Goal: Task Accomplishment & Management: Manage account settings

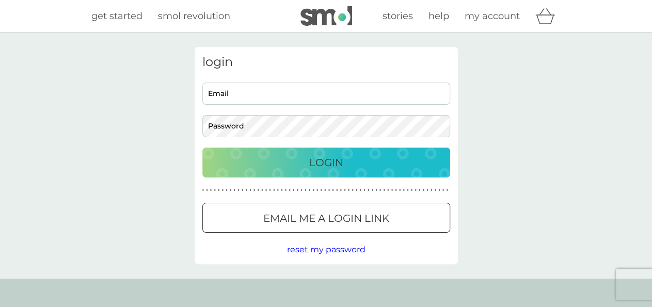
click at [0, 0] on button "Preferences" at bounding box center [0, 0] width 0 height 0
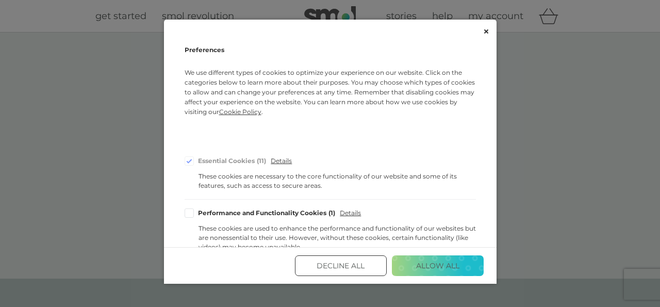
click at [486, 27] on div "Cookie Consent Preferences" at bounding box center [330, 32] width 333 height 24
click at [485, 34] on icon "Close" at bounding box center [486, 31] width 5 height 5
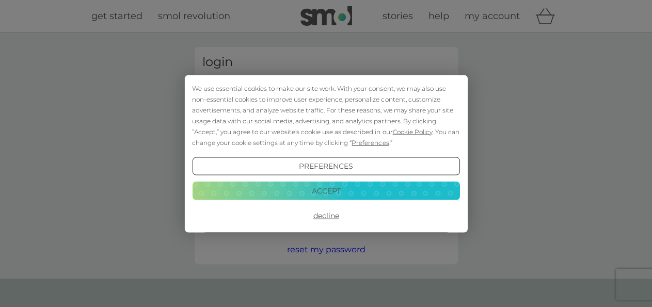
click at [326, 217] on button "Decline" at bounding box center [325, 215] width 267 height 19
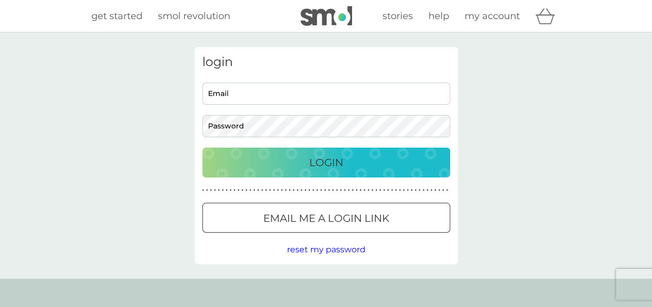
drag, startPoint x: 340, startPoint y: 204, endPoint x: 362, endPoint y: 186, distance: 28.2
click at [341, 204] on button "Email me a login link" at bounding box center [326, 218] width 248 height 30
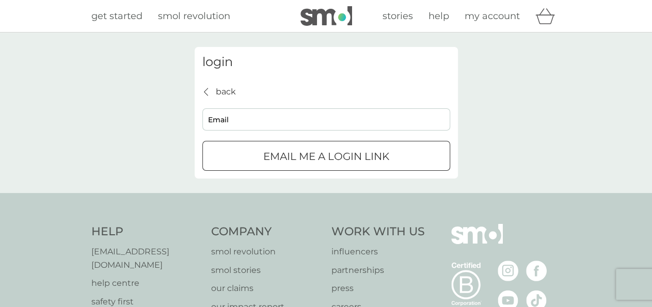
click at [341, 124] on input "Email" at bounding box center [326, 119] width 248 height 22
type input "[EMAIL_ADDRESS][DOMAIN_NAME]"
click at [309, 156] on div "submit" at bounding box center [326, 156] width 37 height 11
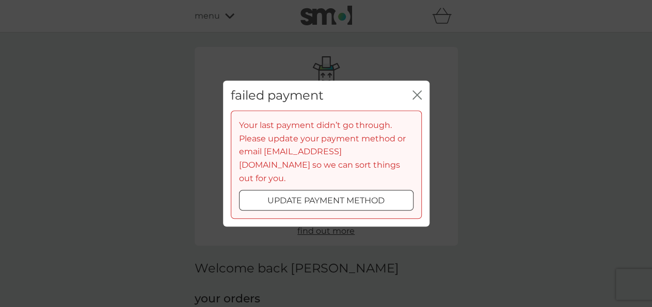
click at [415, 100] on icon "close" at bounding box center [416, 94] width 9 height 9
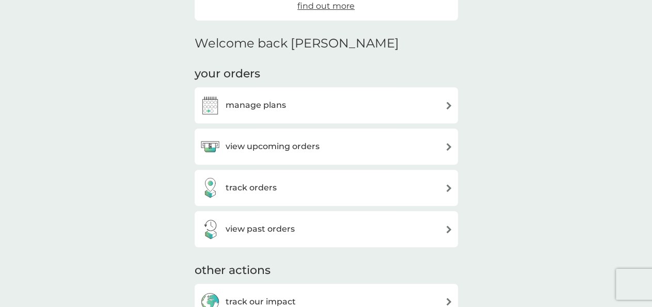
scroll to position [268, 0]
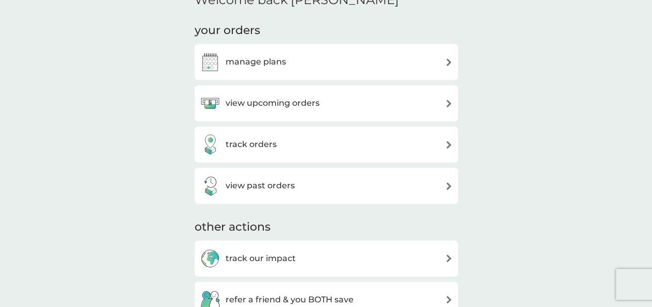
click at [305, 61] on div "manage plans" at bounding box center [326, 62] width 253 height 21
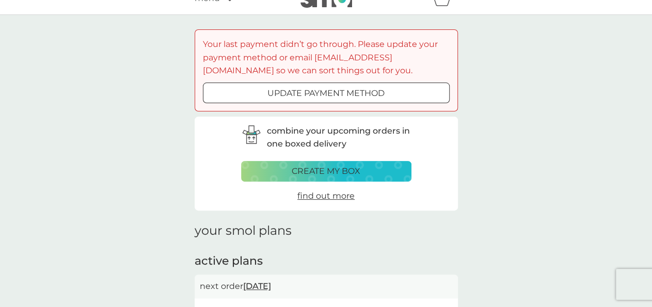
scroll to position [54, 0]
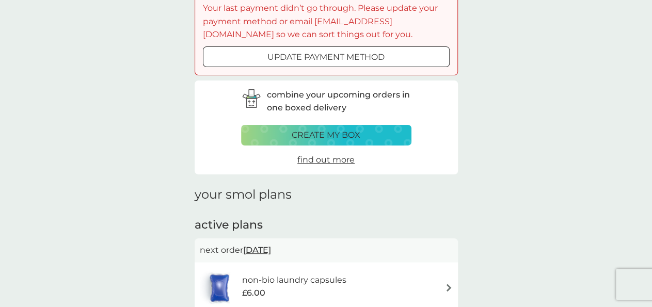
click at [341, 160] on span "find out more" at bounding box center [325, 160] width 57 height 10
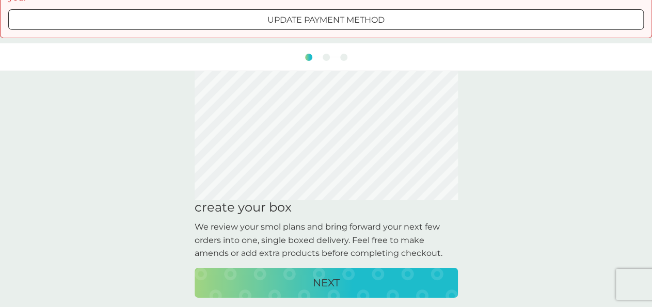
scroll to position [54, 0]
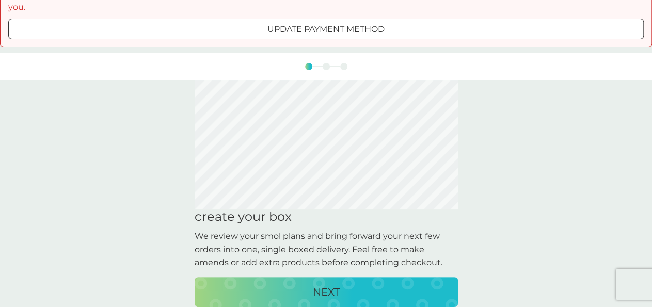
drag, startPoint x: 345, startPoint y: 277, endPoint x: 346, endPoint y: 267, distance: 9.4
click at [344, 284] on div "NEXT" at bounding box center [326, 292] width 243 height 17
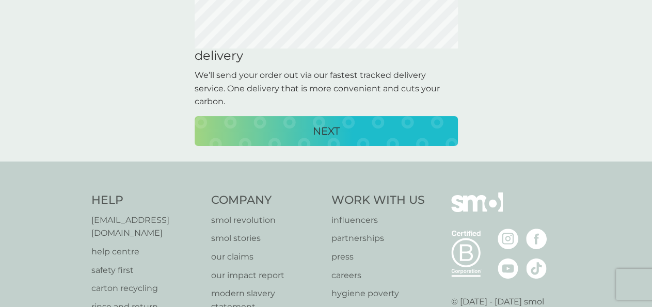
scroll to position [0, 0]
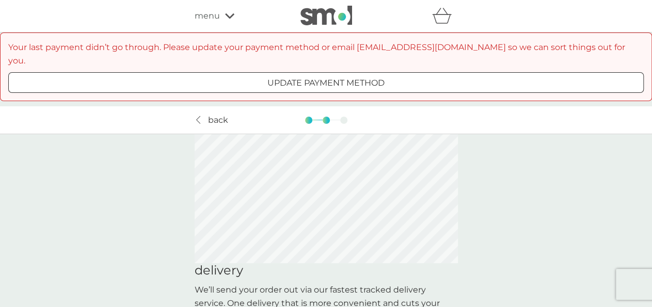
click at [350, 76] on p "update payment method" at bounding box center [325, 82] width 117 height 13
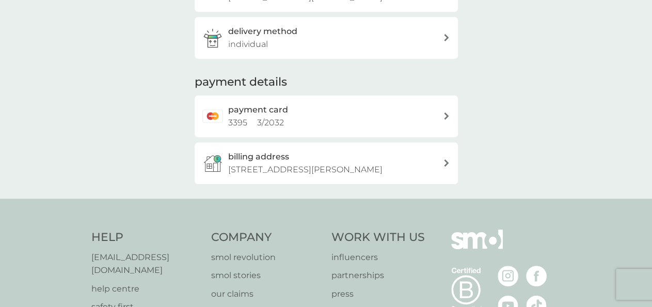
scroll to position [107, 0]
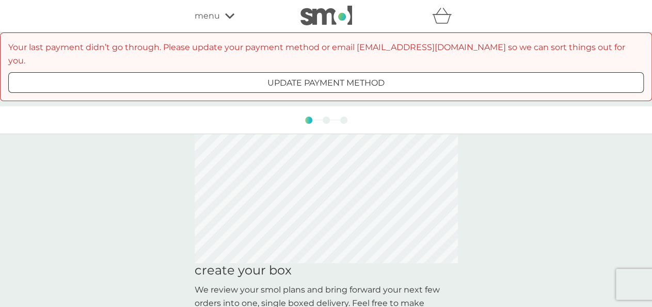
click at [216, 19] on span "menu" at bounding box center [207, 15] width 25 height 13
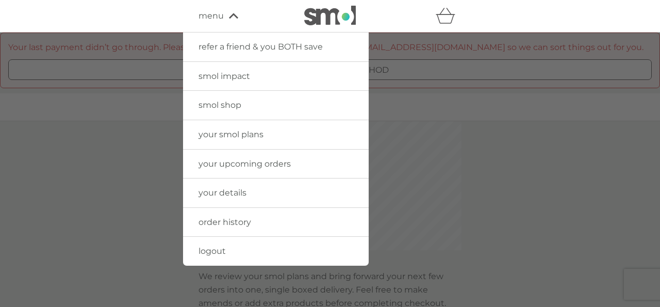
click at [263, 133] on span "your smol plans" at bounding box center [231, 135] width 65 height 10
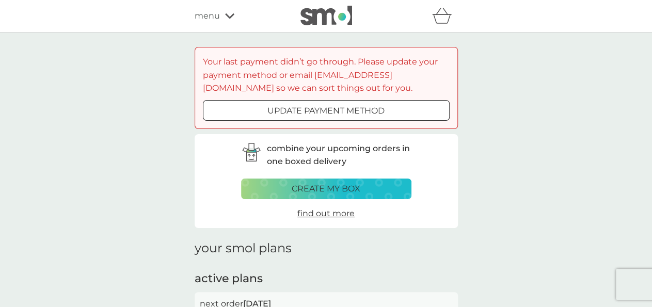
drag, startPoint x: 201, startPoint y: 16, endPoint x: 204, endPoint y: 23, distance: 7.9
click at [200, 18] on span "menu" at bounding box center [207, 15] width 25 height 13
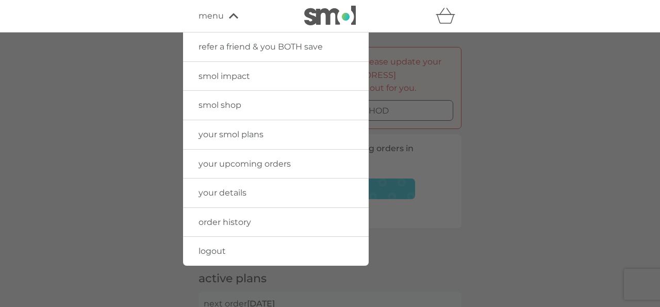
click at [249, 165] on span "your upcoming orders" at bounding box center [245, 164] width 92 height 10
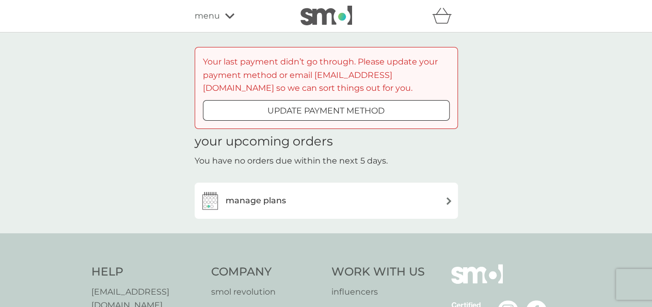
click at [402, 195] on div "manage plans" at bounding box center [326, 200] width 253 height 21
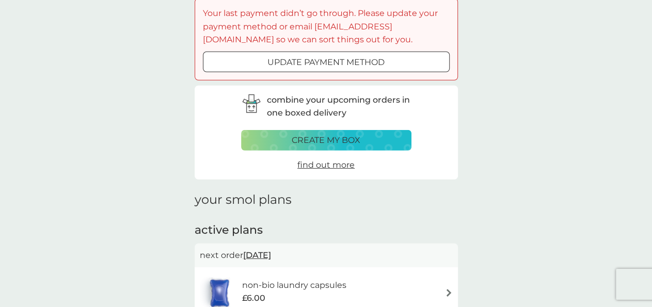
scroll to position [161, 0]
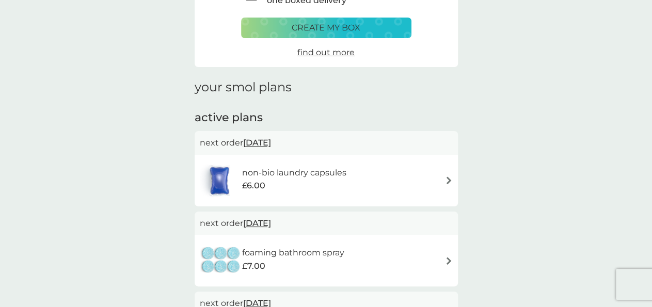
click at [285, 174] on h6 "non-bio laundry capsules" at bounding box center [293, 172] width 104 height 13
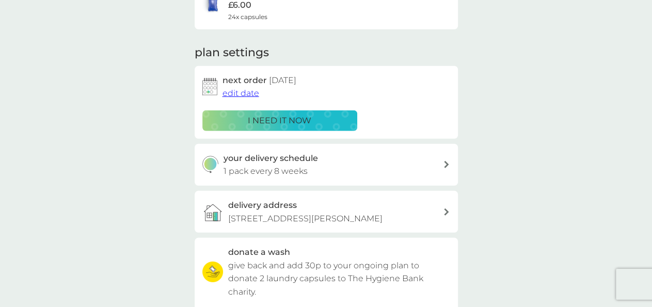
scroll to position [215, 0]
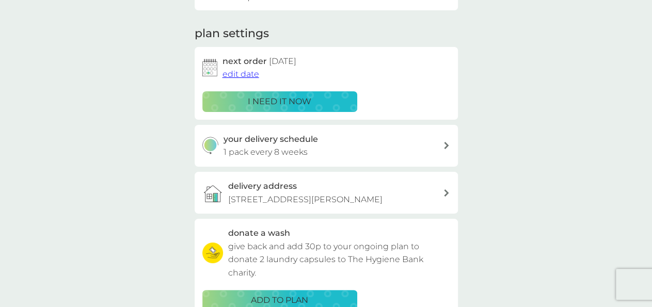
click at [429, 143] on div "your delivery schedule 1 pack every 8 weeks" at bounding box center [332, 146] width 219 height 26
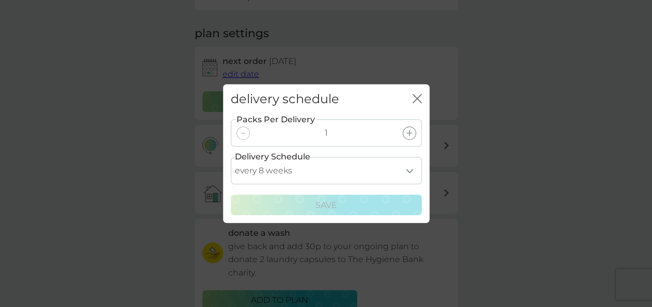
click at [231, 157] on select "every 1 week every 2 weeks every 3 weeks every 4 weeks every 5 weeks every 6 we…" at bounding box center [326, 170] width 191 height 27
select select "84"
click option "every 12 weeks" at bounding box center [0, 0] width 0 height 0
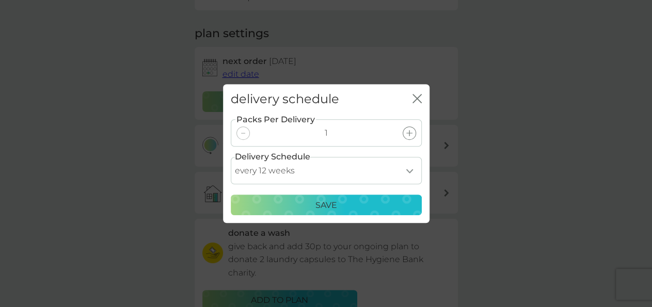
click at [334, 200] on p "Save" at bounding box center [326, 205] width 22 height 13
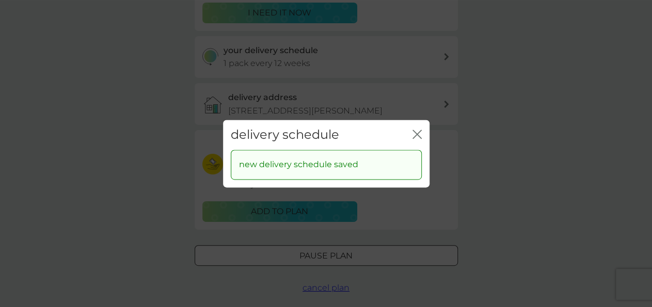
scroll to position [322, 0]
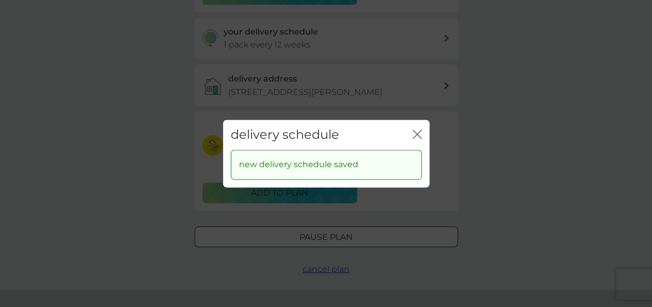
click at [418, 132] on icon "close" at bounding box center [416, 134] width 9 height 9
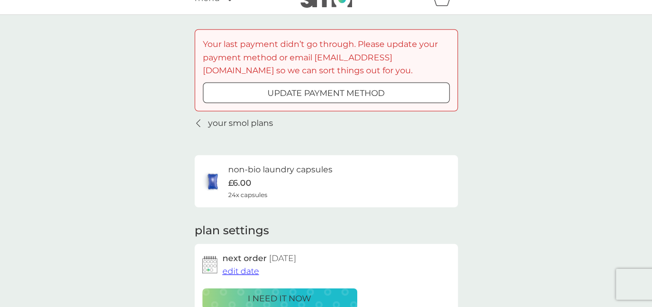
scroll to position [0, 0]
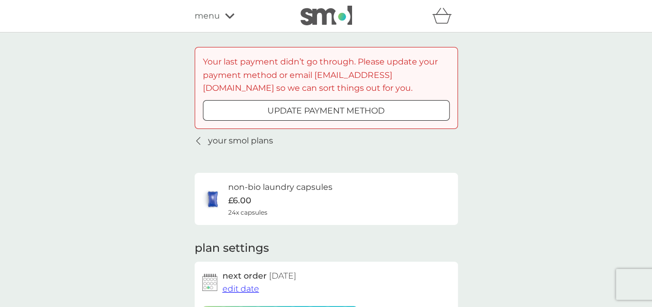
click at [236, 141] on p "your smol plans" at bounding box center [240, 140] width 65 height 13
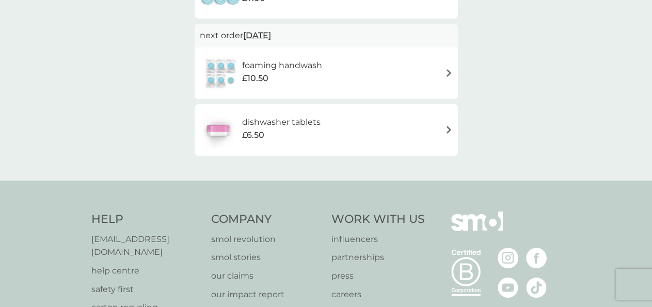
scroll to position [429, 0]
click at [366, 132] on div "dishwasher tablets £6.50" at bounding box center [326, 129] width 253 height 36
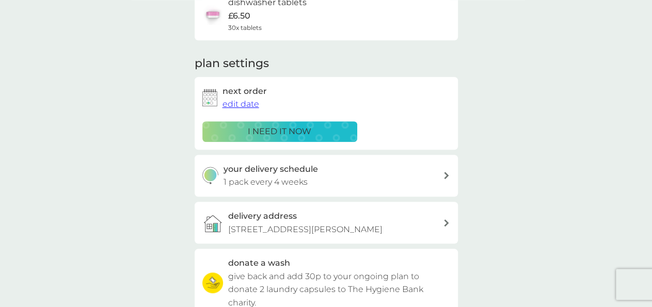
scroll to position [322, 0]
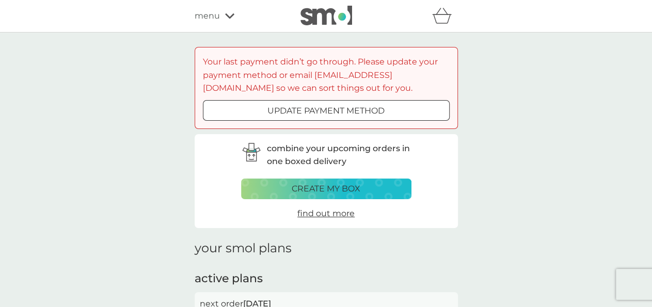
click at [320, 106] on div at bounding box center [326, 110] width 37 height 11
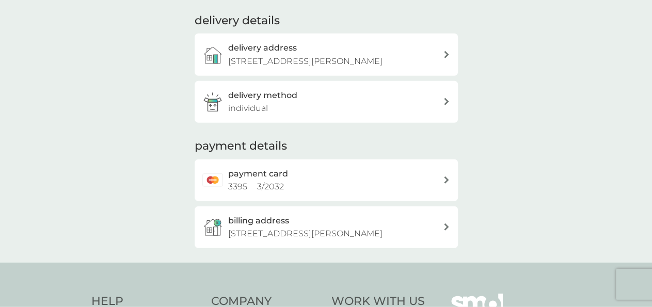
scroll to position [215, 0]
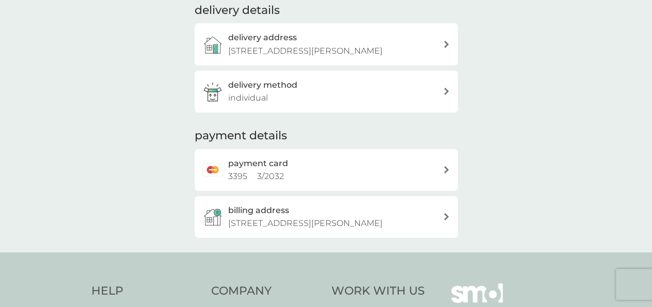
click at [440, 170] on div "payment card 3395 3 / 2032" at bounding box center [335, 170] width 215 height 26
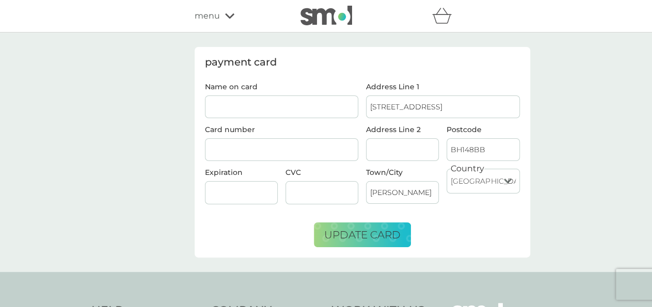
click at [224, 18] on div "menu" at bounding box center [239, 15] width 88 height 13
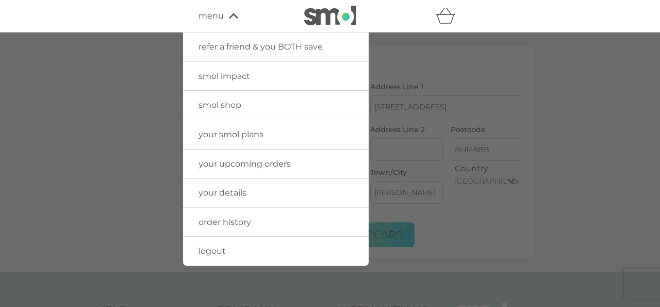
click at [248, 134] on span "your smol plans" at bounding box center [231, 135] width 65 height 10
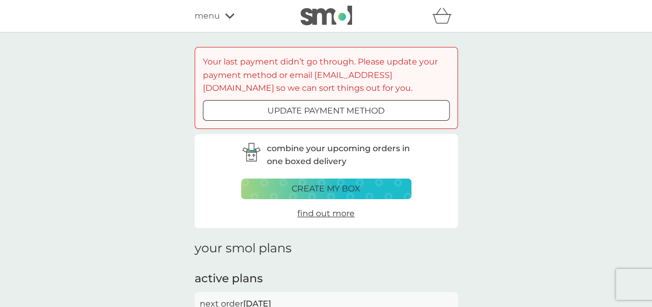
click at [211, 12] on span "menu" at bounding box center [207, 15] width 25 height 13
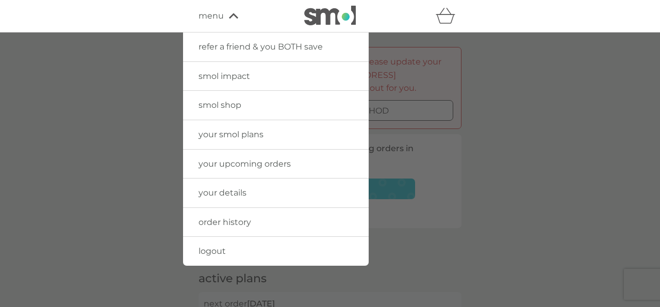
click at [268, 196] on link "your details" at bounding box center [276, 193] width 186 height 29
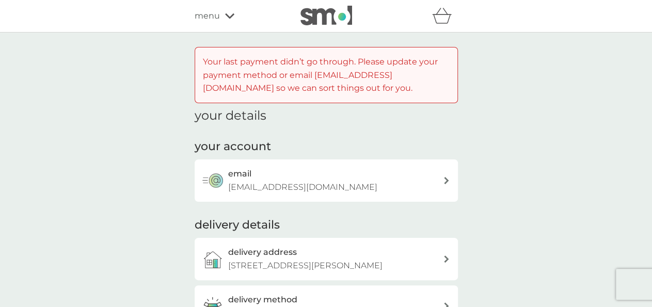
click at [370, 15] on div at bounding box center [414, 16] width 88 height 21
click at [315, 13] on img at bounding box center [326, 16] width 52 height 20
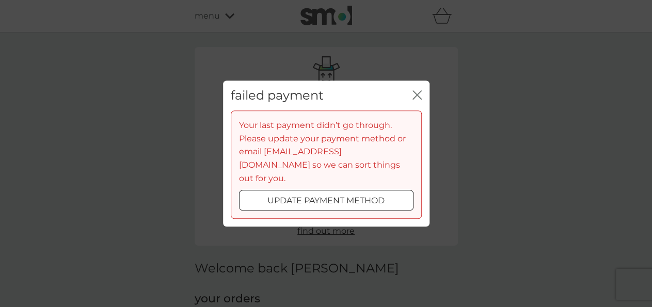
drag, startPoint x: 416, startPoint y: 101, endPoint x: 382, endPoint y: 191, distance: 96.3
click at [382, 191] on div "failed payment close Your last payment didn’t go through. Please update your pa…" at bounding box center [326, 153] width 206 height 147
click at [381, 194] on p "update payment method" at bounding box center [325, 200] width 117 height 13
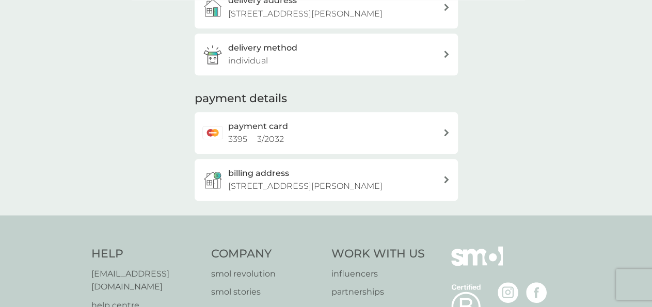
scroll to position [268, 0]
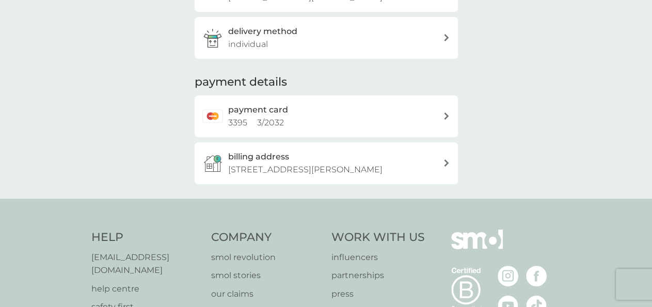
click at [375, 113] on div "payment card 3395 3 / 2032" at bounding box center [335, 116] width 215 height 26
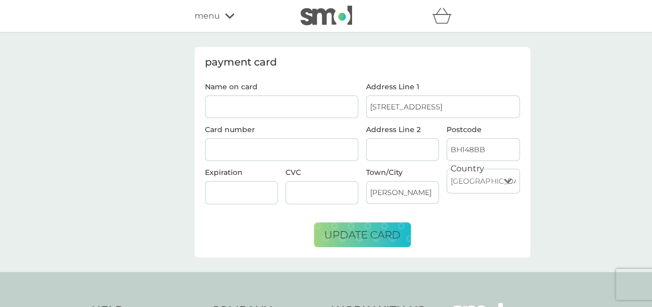
click at [290, 155] on div at bounding box center [282, 149] width 154 height 23
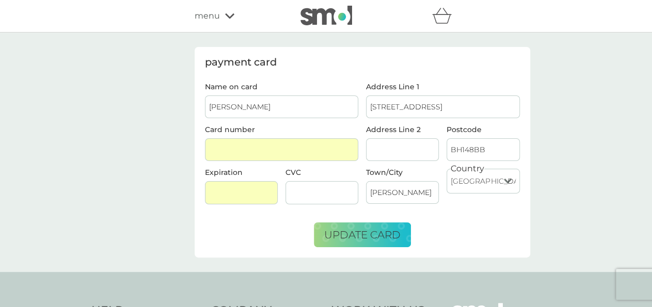
type input "[PERSON_NAME]"
click at [383, 231] on span "update card" at bounding box center [362, 235] width 76 height 12
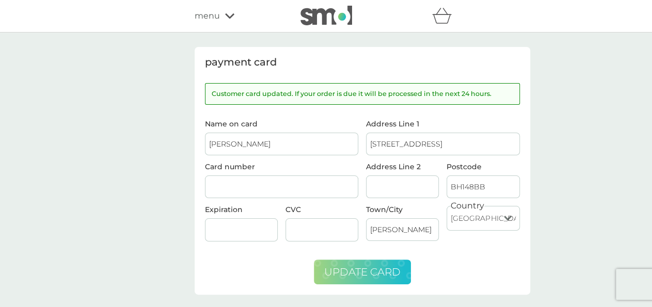
click at [339, 18] on img at bounding box center [326, 16] width 52 height 20
